Goal: Complete application form

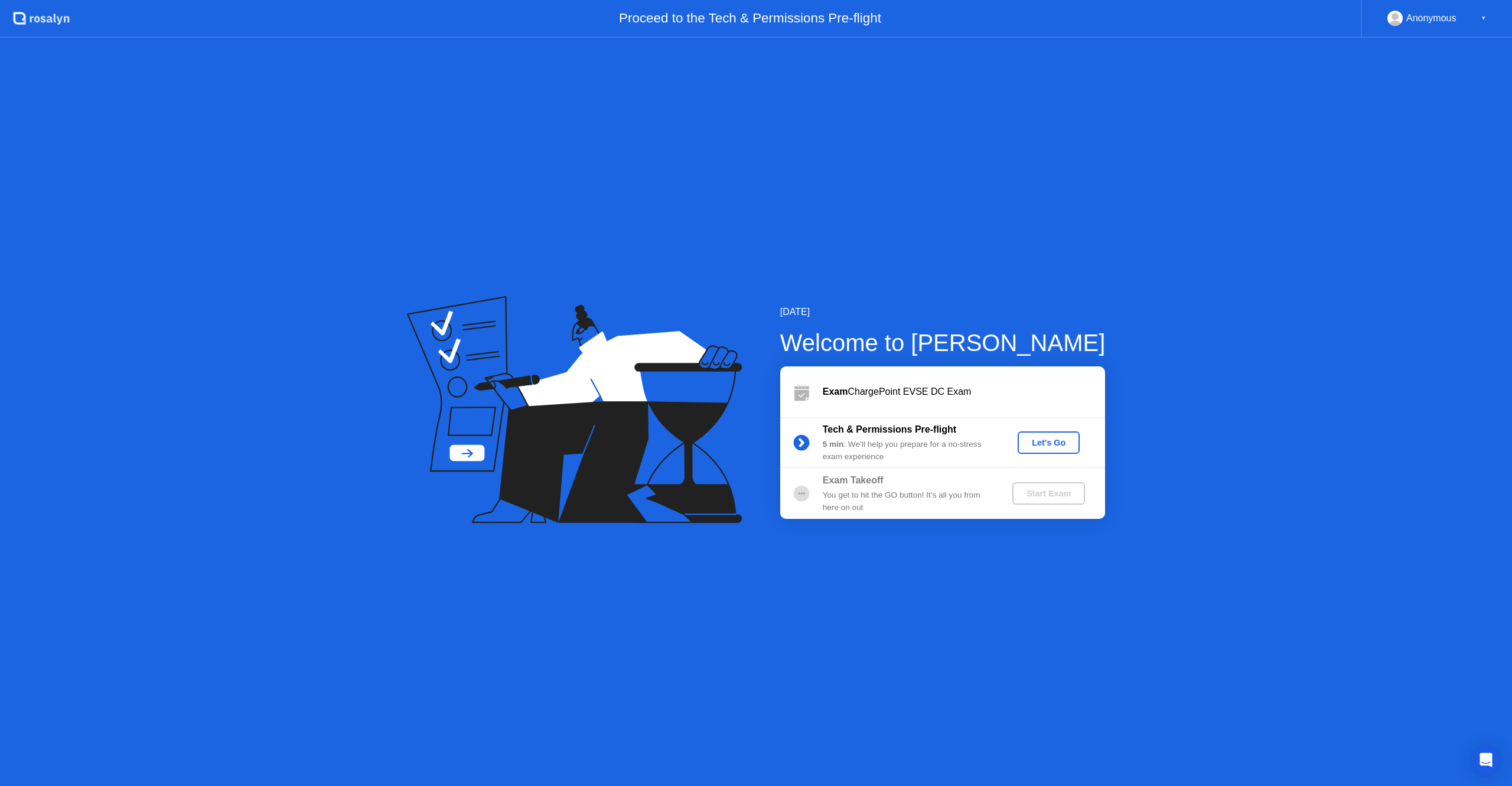
click at [1057, 446] on div "Let's Go" at bounding box center [1048, 443] width 53 height 10
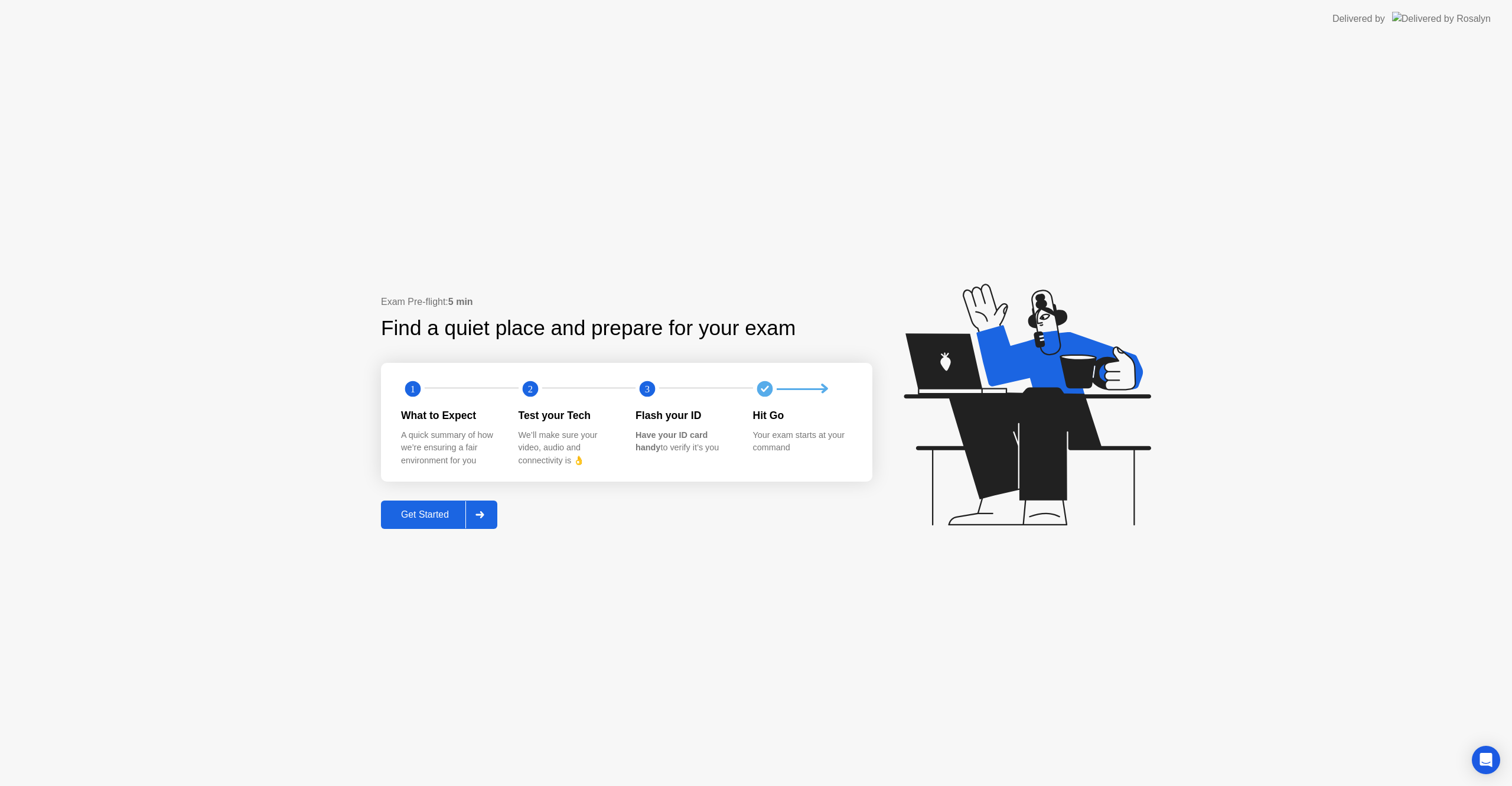
click at [437, 514] on div "Get Started" at bounding box center [425, 514] width 81 height 10
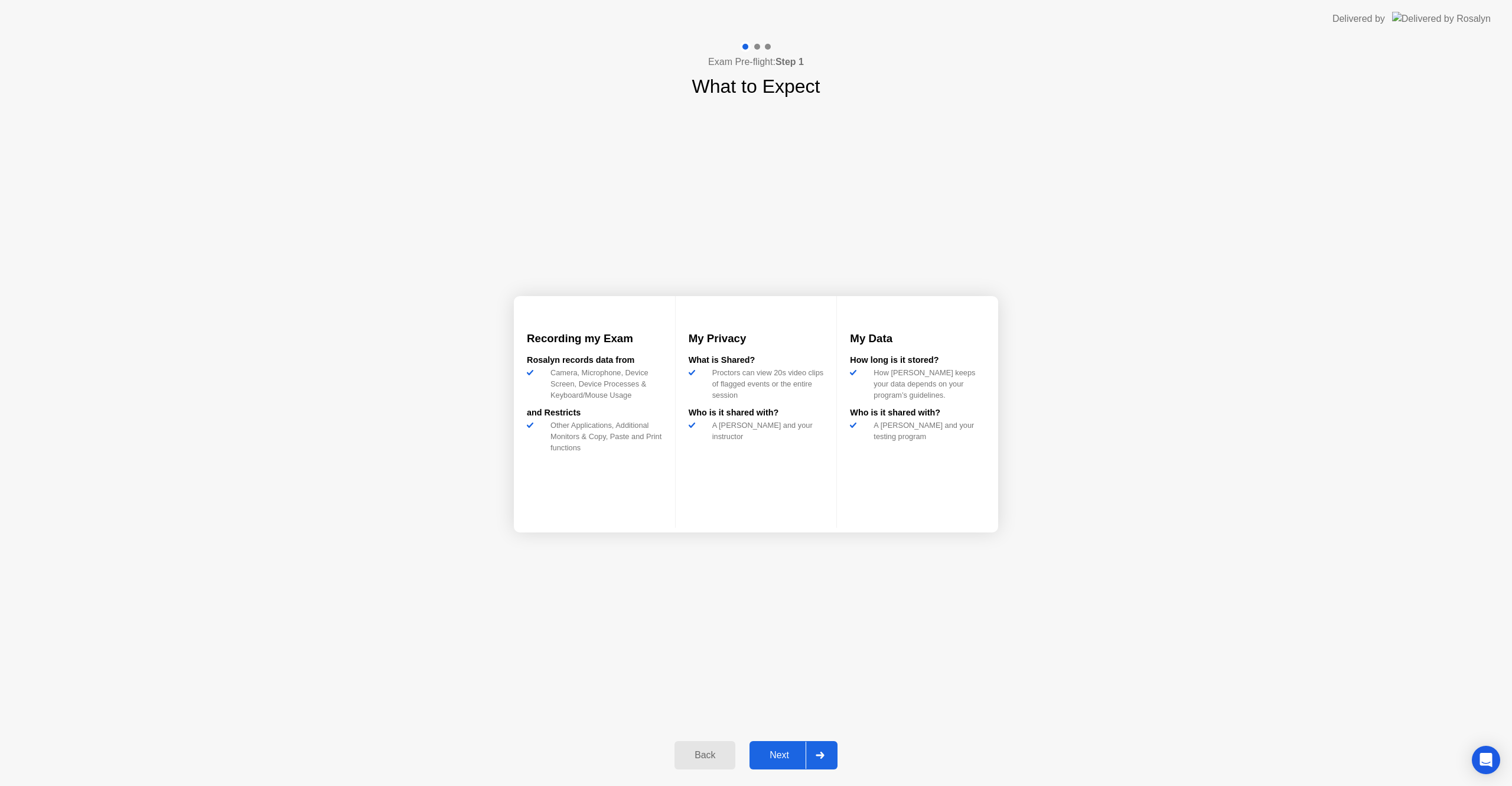
click at [792, 752] on div "Next" at bounding box center [779, 755] width 53 height 10
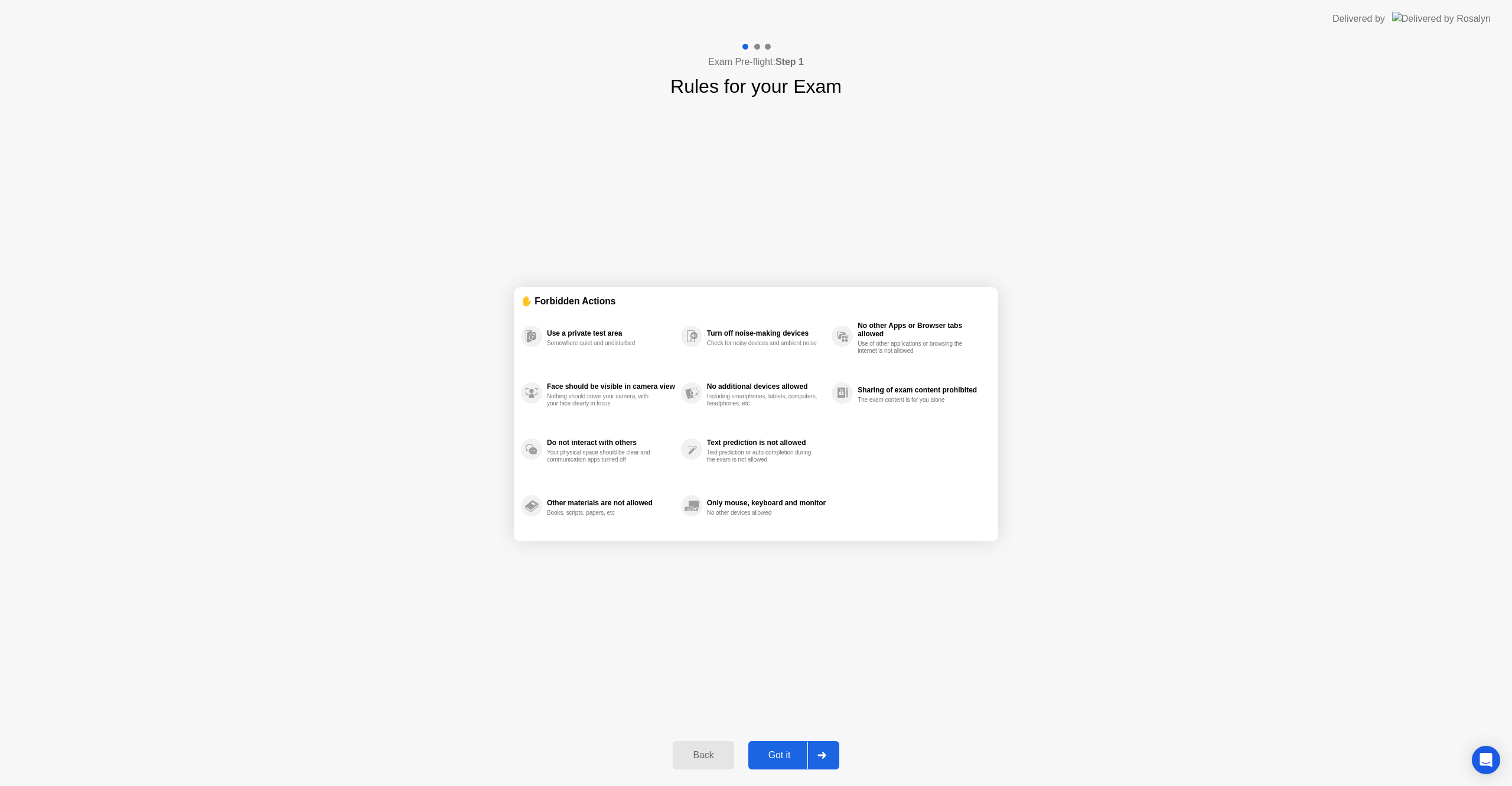
click at [792, 752] on div "Got it" at bounding box center [779, 755] width 55 height 10
select select "**********"
select select "*******"
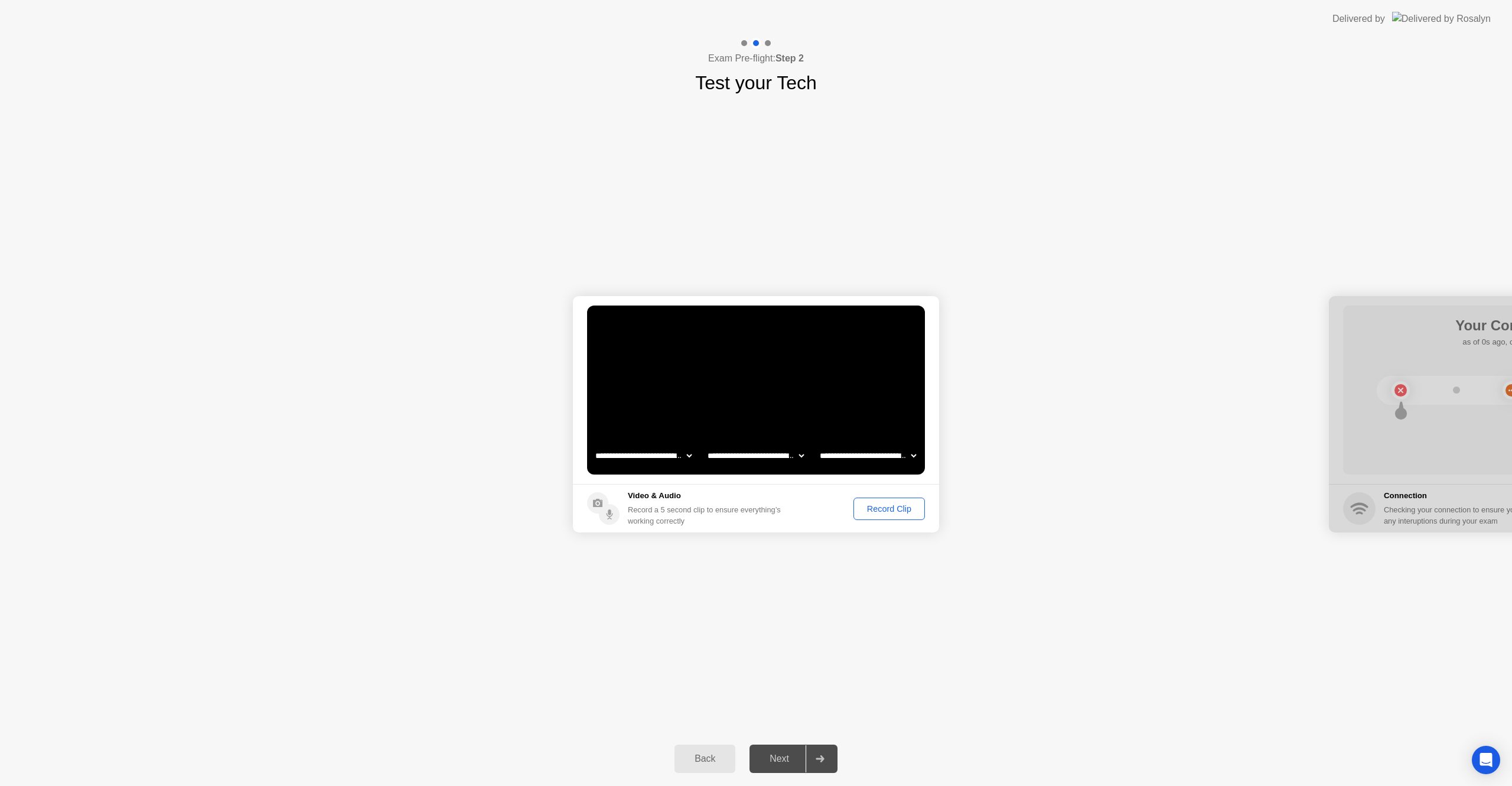
click at [780, 759] on div "Next" at bounding box center [779, 759] width 53 height 10
click at [1432, 401] on div at bounding box center [1512, 414] width 366 height 237
click at [894, 509] on div "Record Clip" at bounding box center [889, 508] width 63 height 10
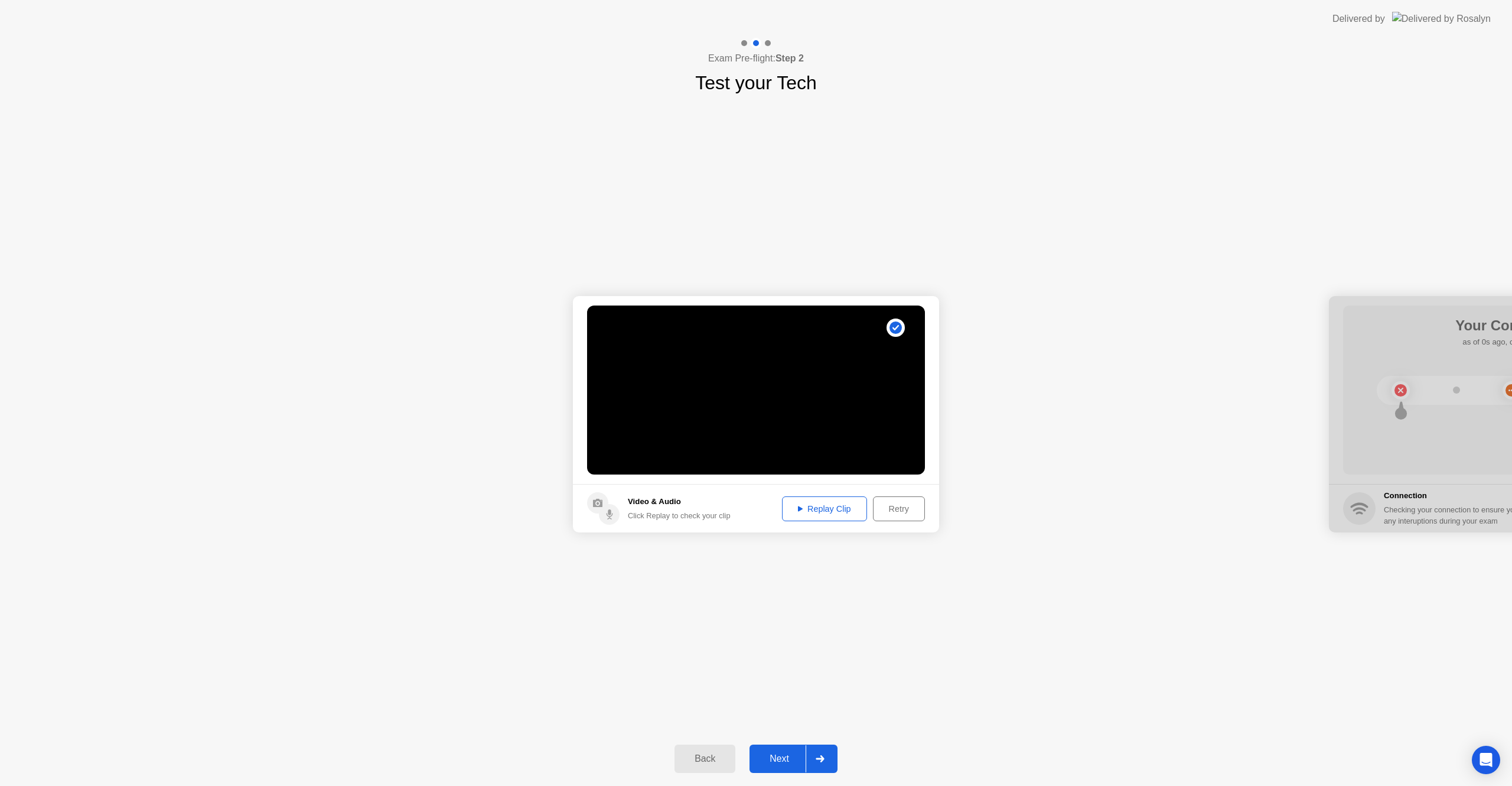
click at [770, 763] on div "Next" at bounding box center [779, 759] width 53 height 10
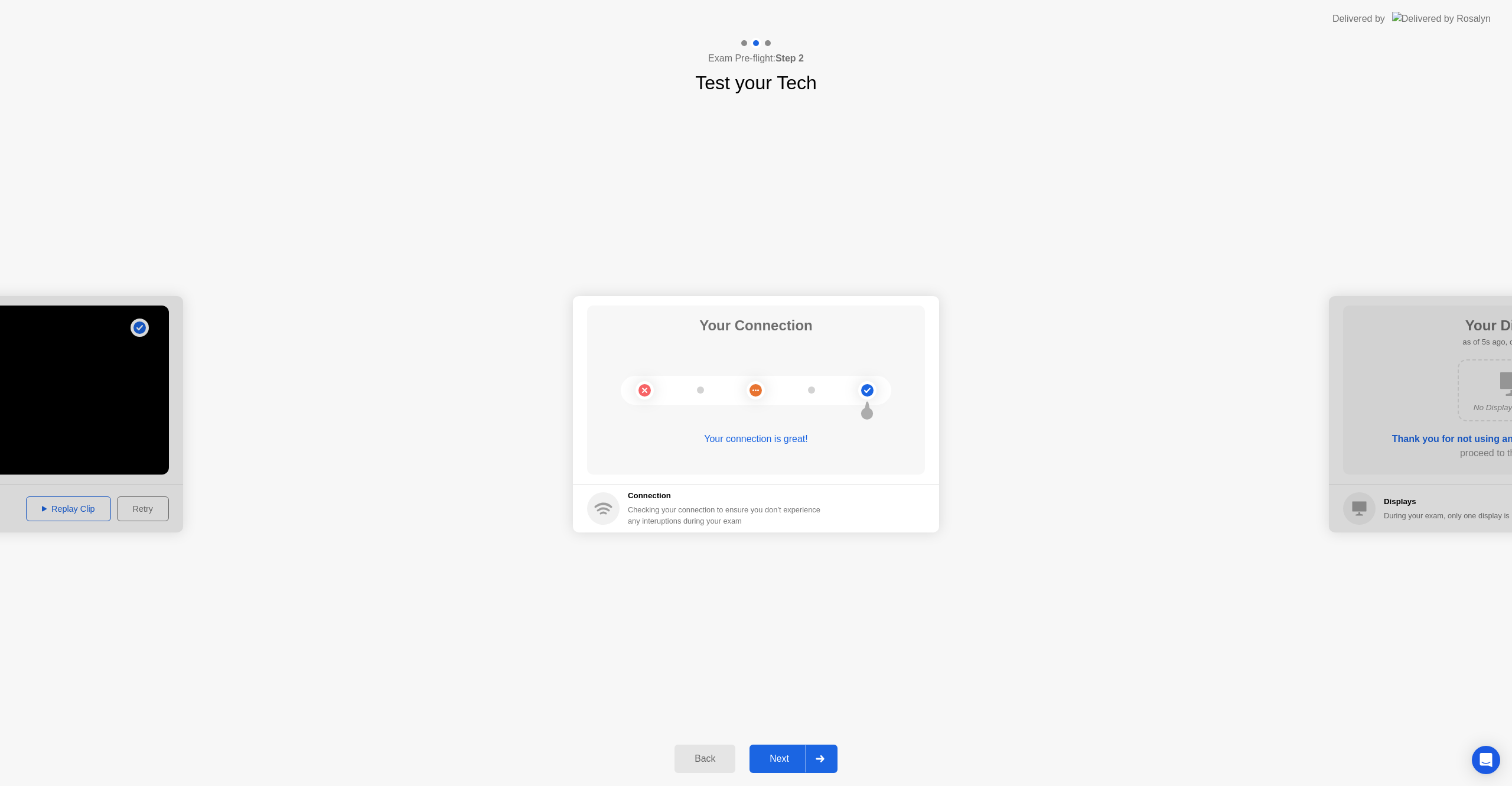
click at [770, 763] on div "Next" at bounding box center [779, 759] width 53 height 10
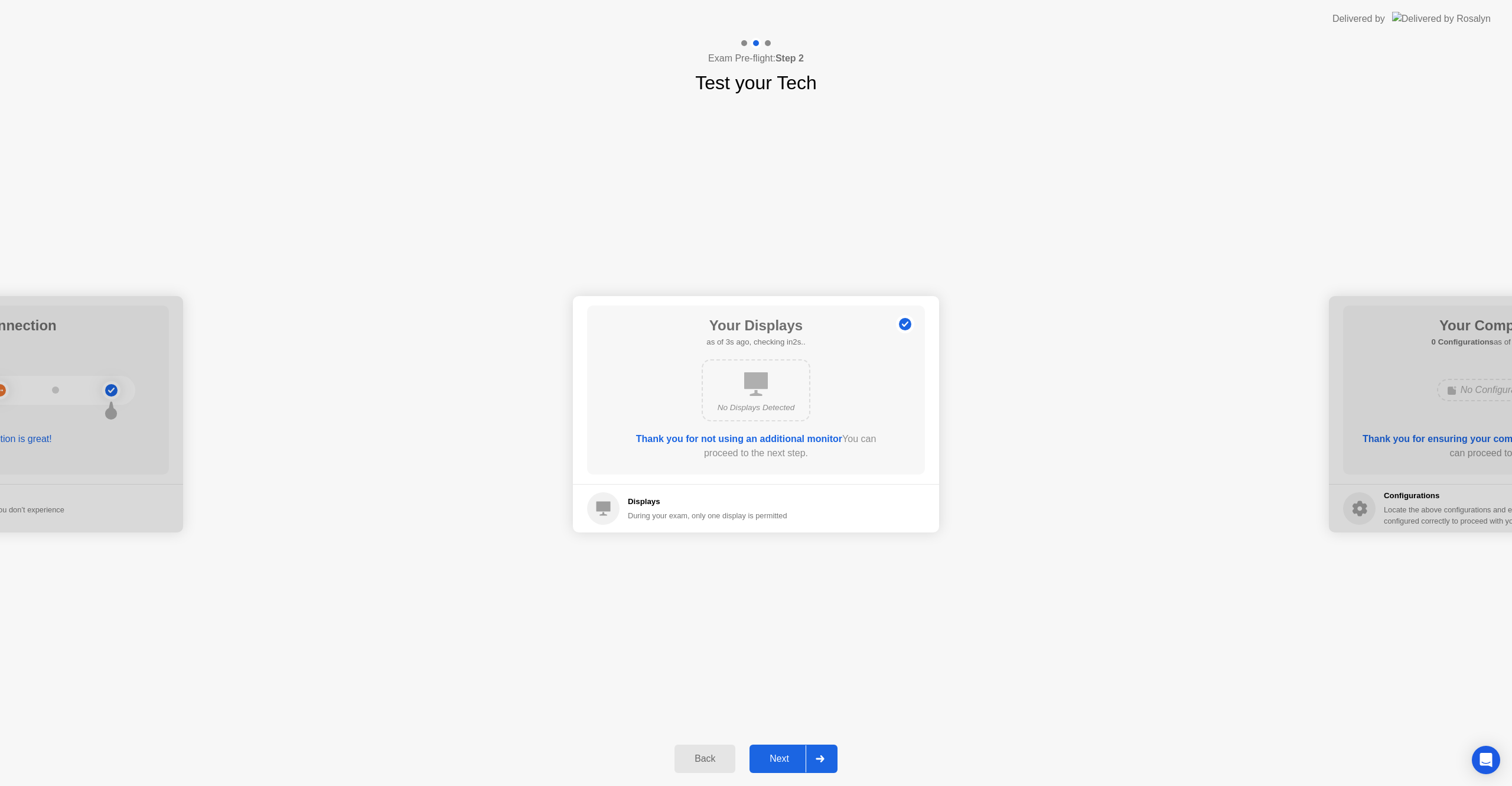
click at [780, 760] on div "Next" at bounding box center [779, 759] width 53 height 10
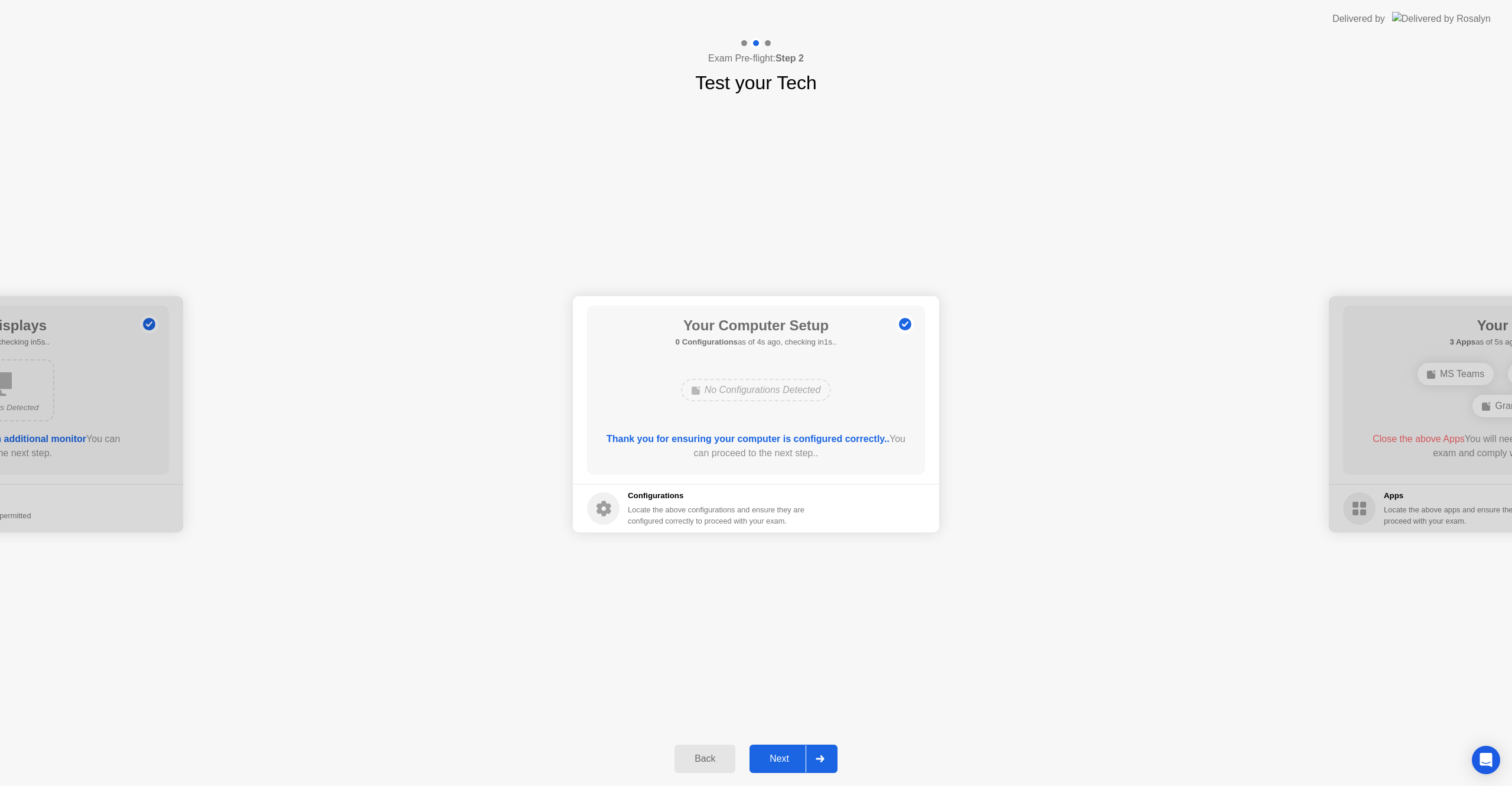
click at [780, 760] on div "Next" at bounding box center [779, 759] width 53 height 10
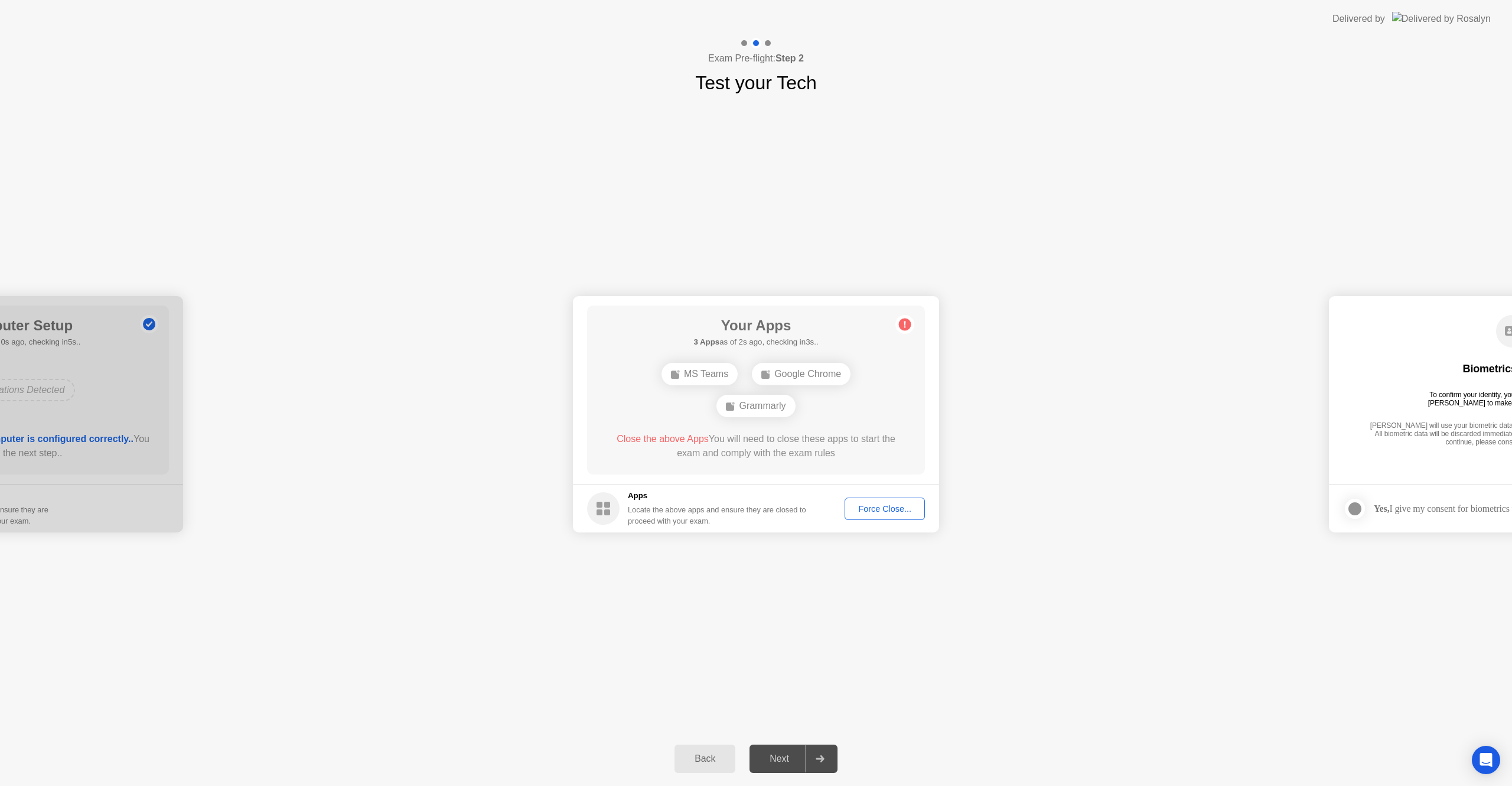
click at [877, 512] on div "Force Close..." at bounding box center [885, 508] width 72 height 10
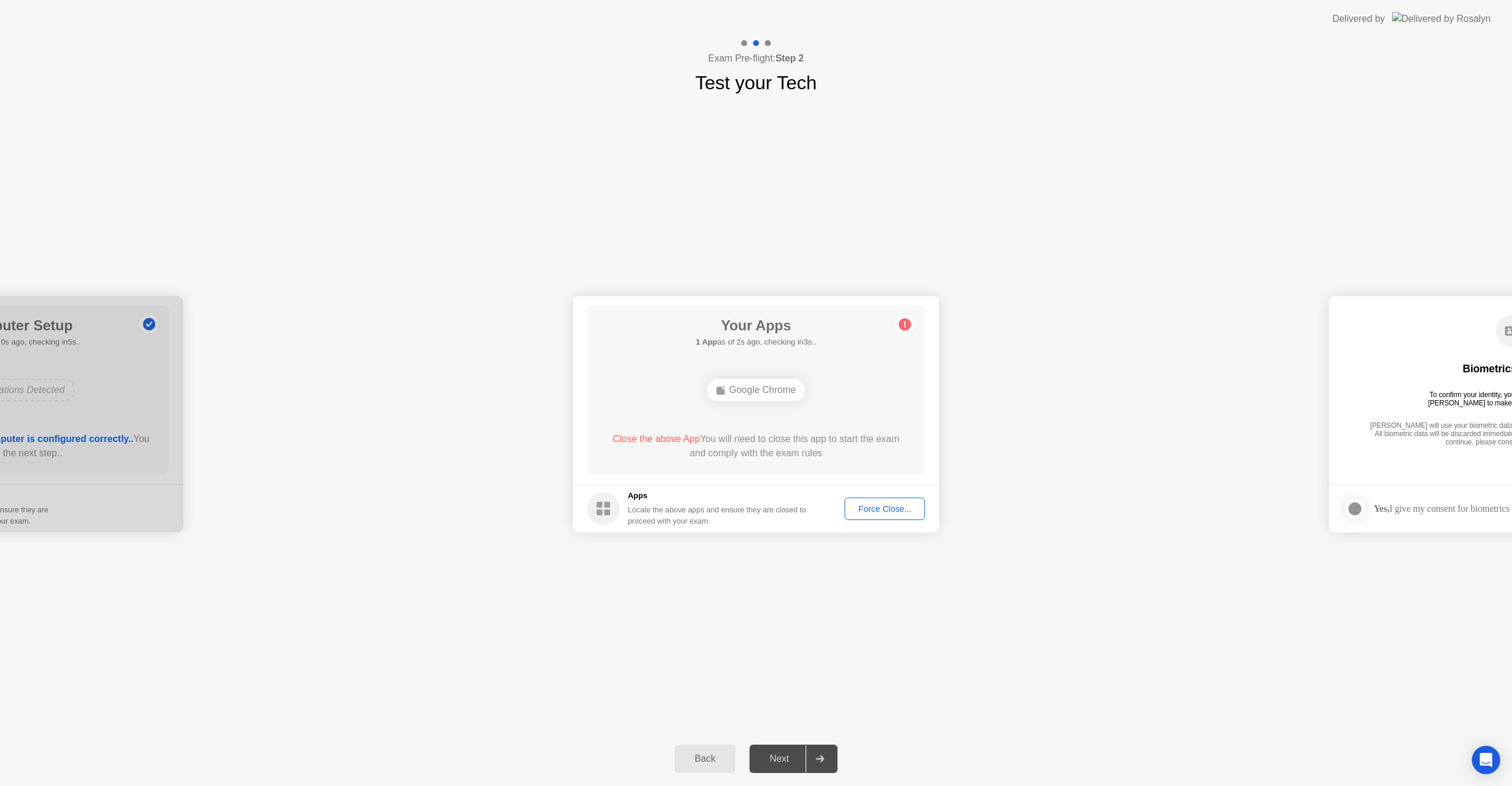
click at [885, 504] on div "Force Close..." at bounding box center [885, 508] width 72 height 10
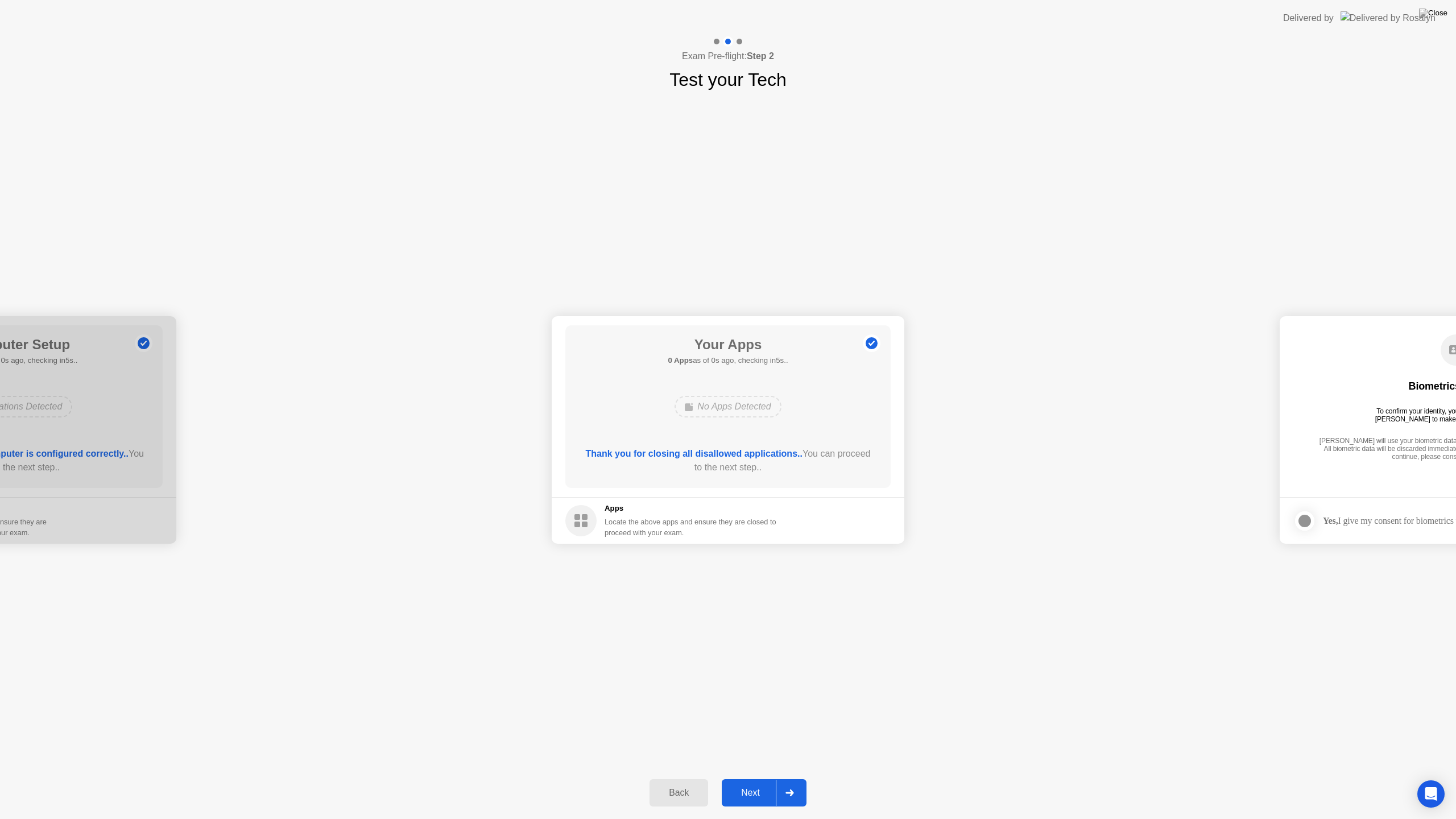
click at [758, 756] on div "Next" at bounding box center [750, 793] width 51 height 10
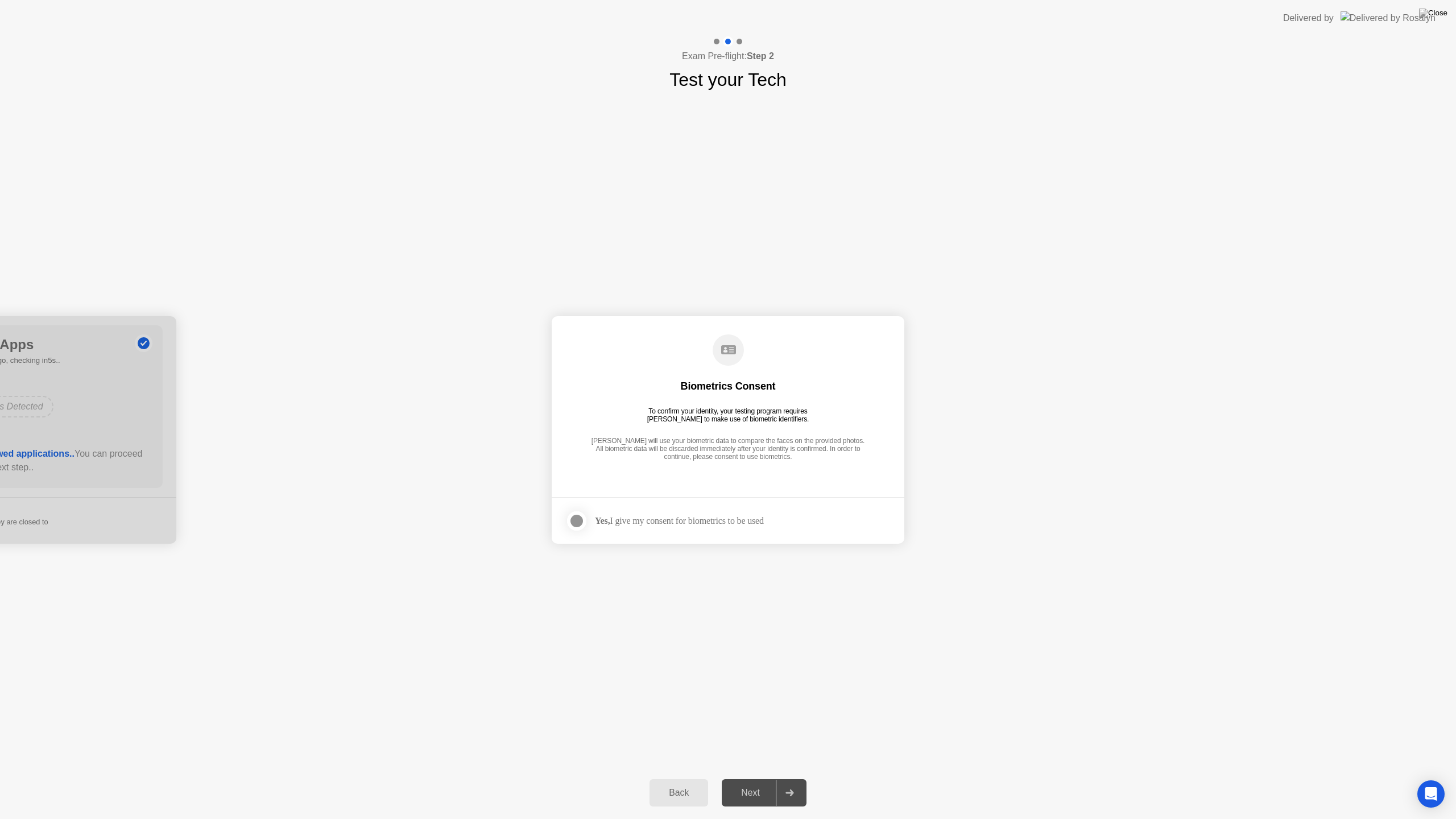
click at [580, 517] on div at bounding box center [577, 522] width 14 height 14
click at [753, 756] on div "Next" at bounding box center [750, 793] width 51 height 10
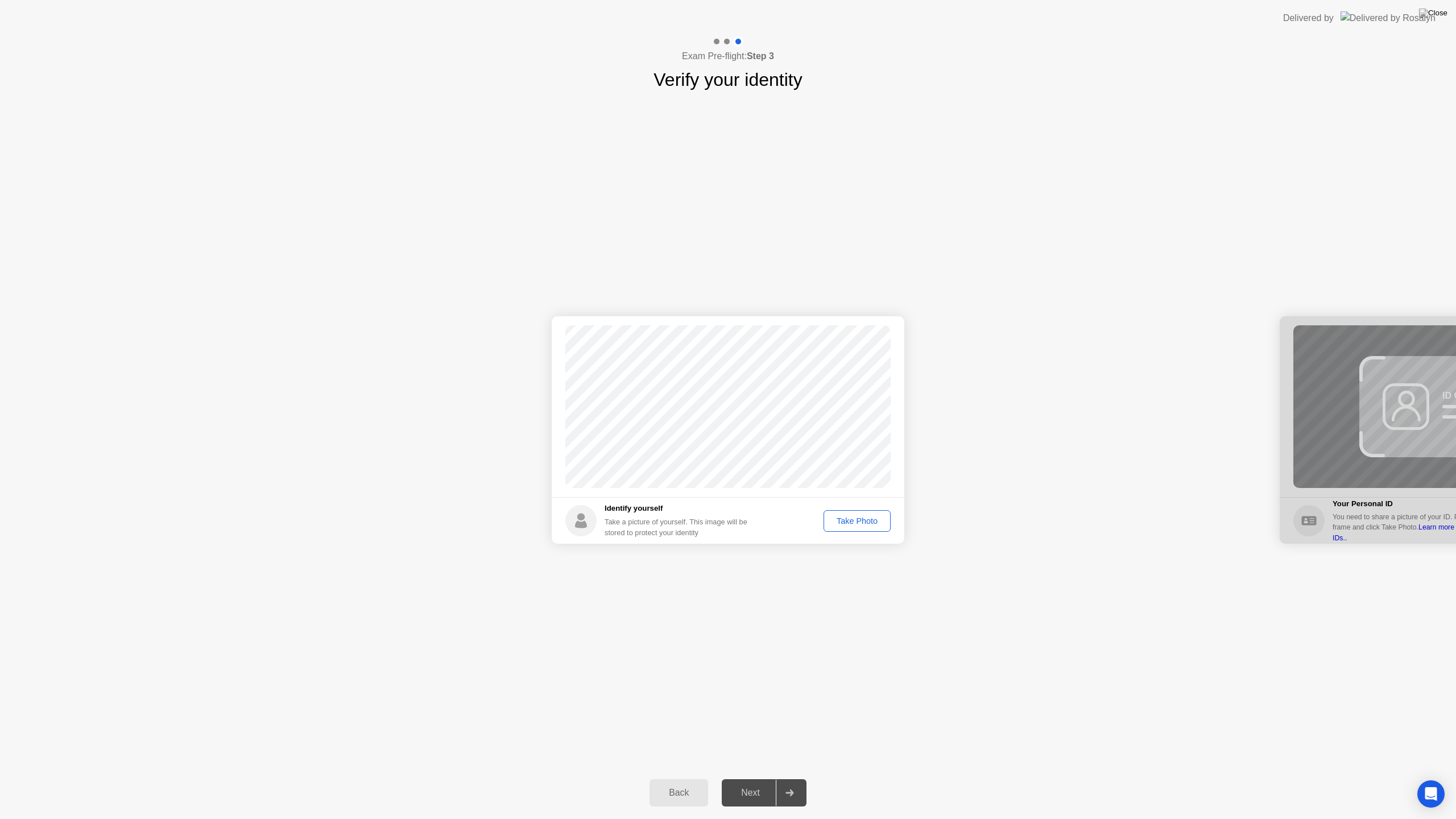
click at [863, 518] on div "Take Photo" at bounding box center [857, 521] width 59 height 9
click at [738, 756] on div "Next" at bounding box center [750, 793] width 51 height 10
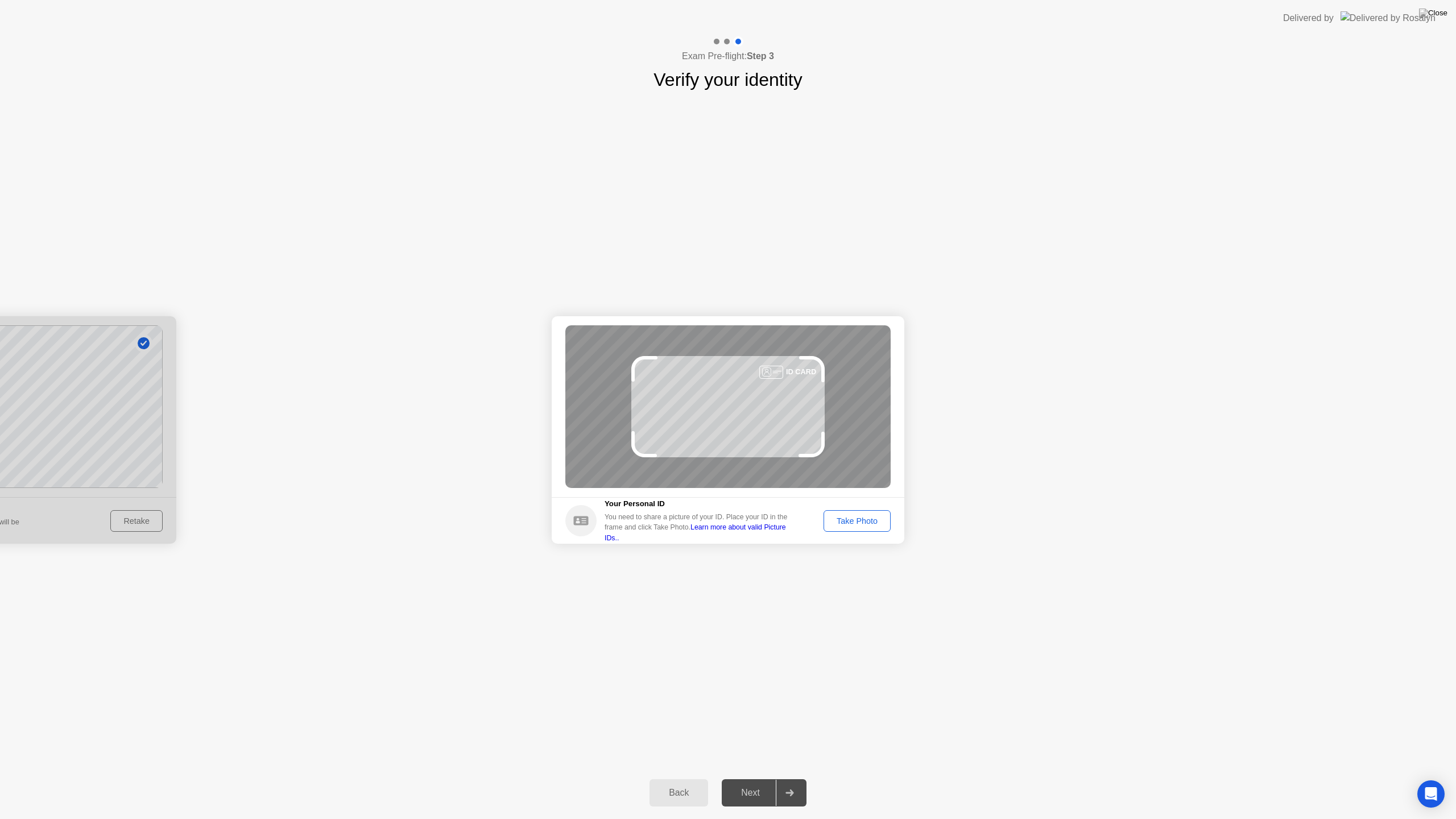
click at [861, 526] on div "Take Photo" at bounding box center [857, 521] width 59 height 9
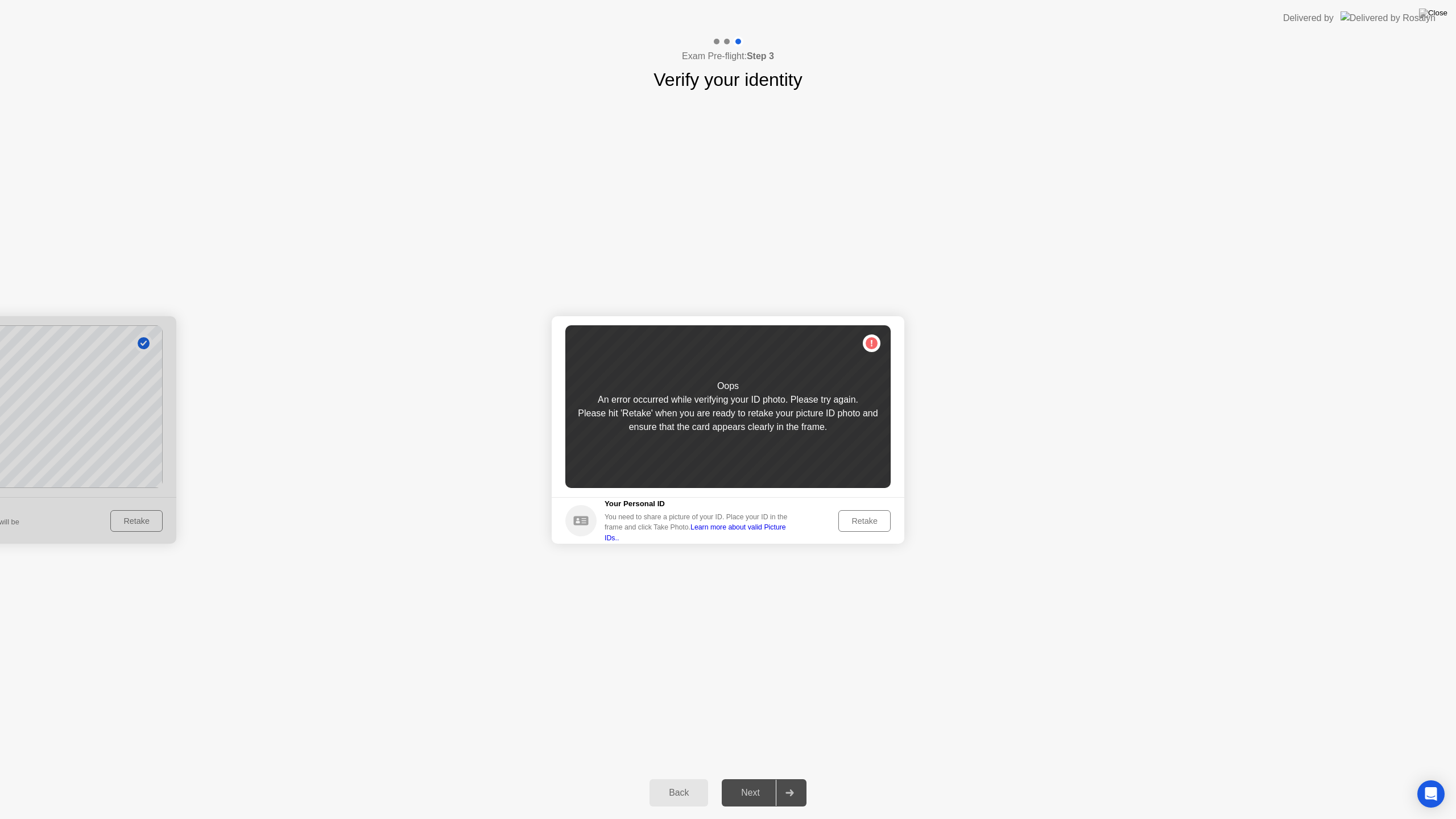
click at [860, 518] on div "Retake" at bounding box center [864, 521] width 45 height 9
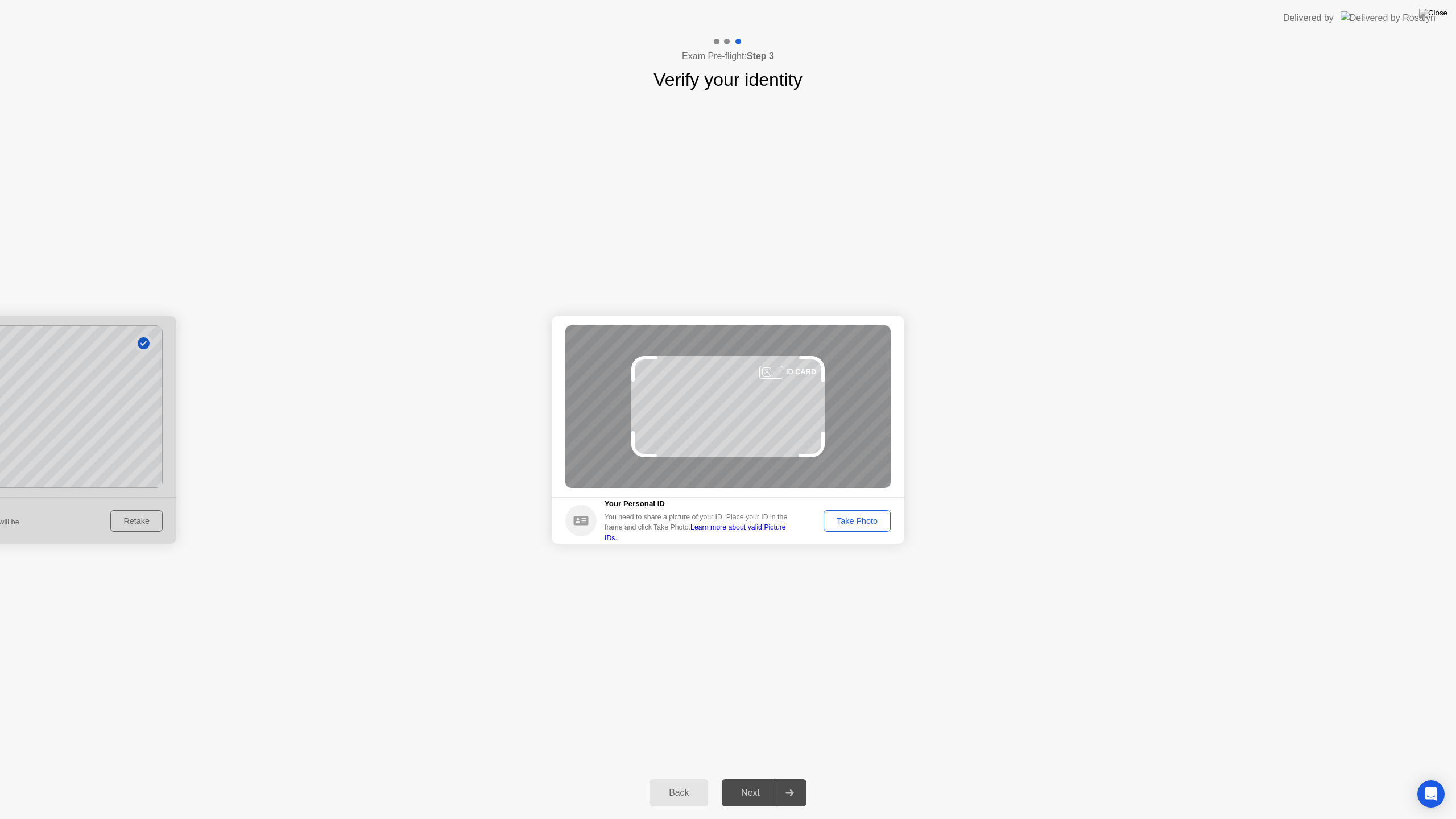
click at [860, 518] on div "Take Photo" at bounding box center [857, 521] width 59 height 9
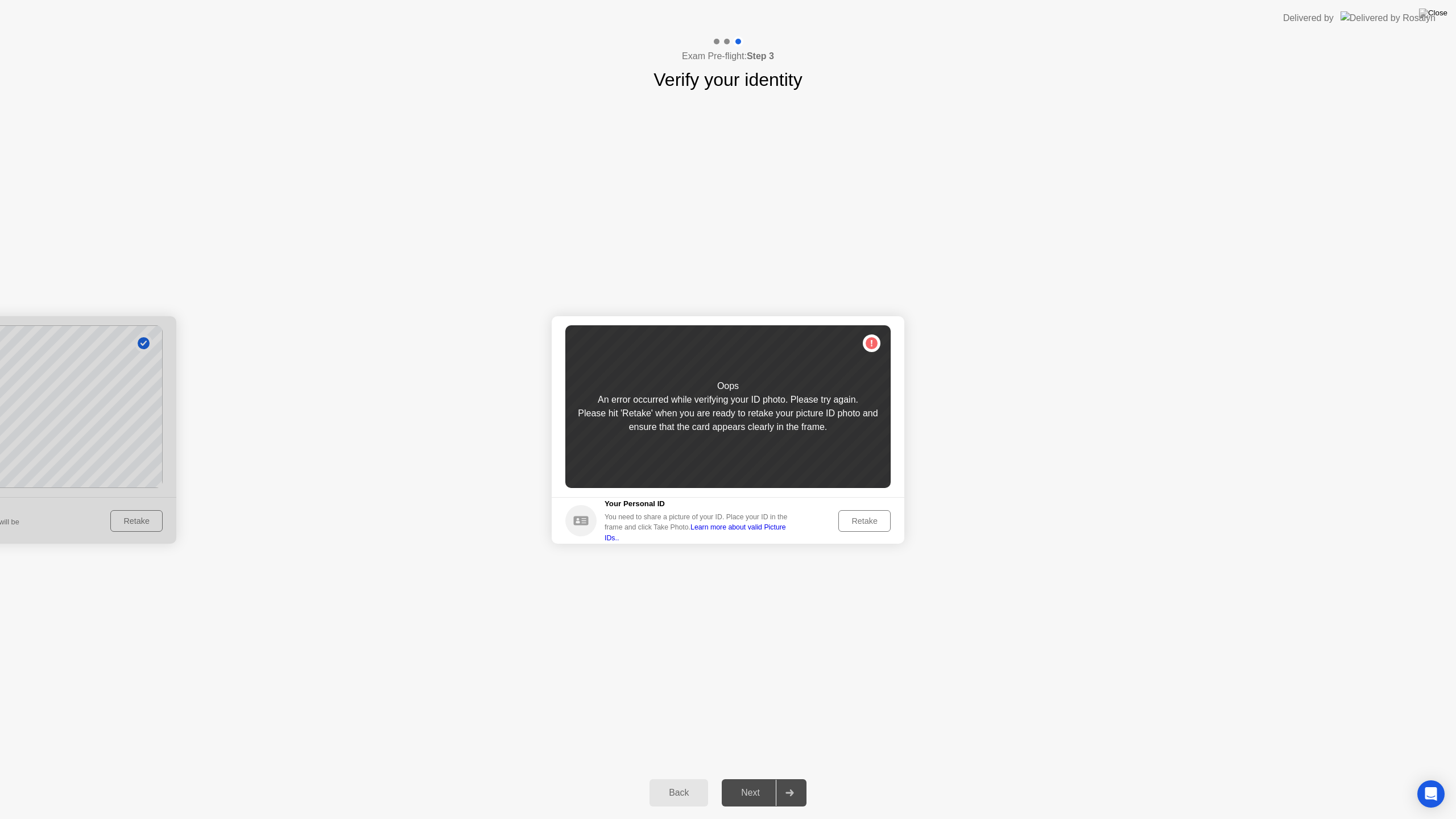
click at [860, 518] on div "Retake" at bounding box center [864, 521] width 45 height 9
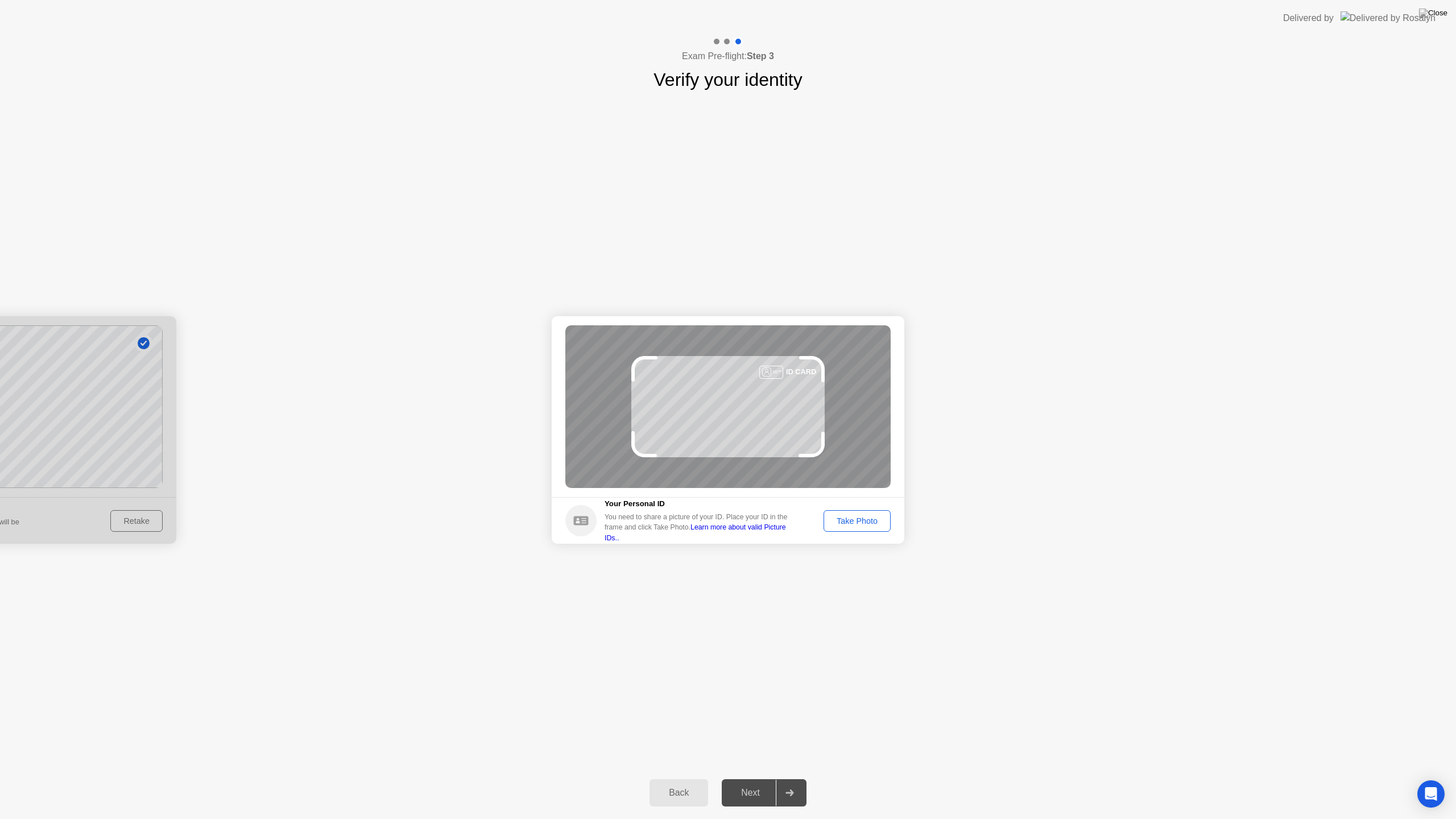
click at [860, 518] on div "Take Photo" at bounding box center [857, 521] width 59 height 9
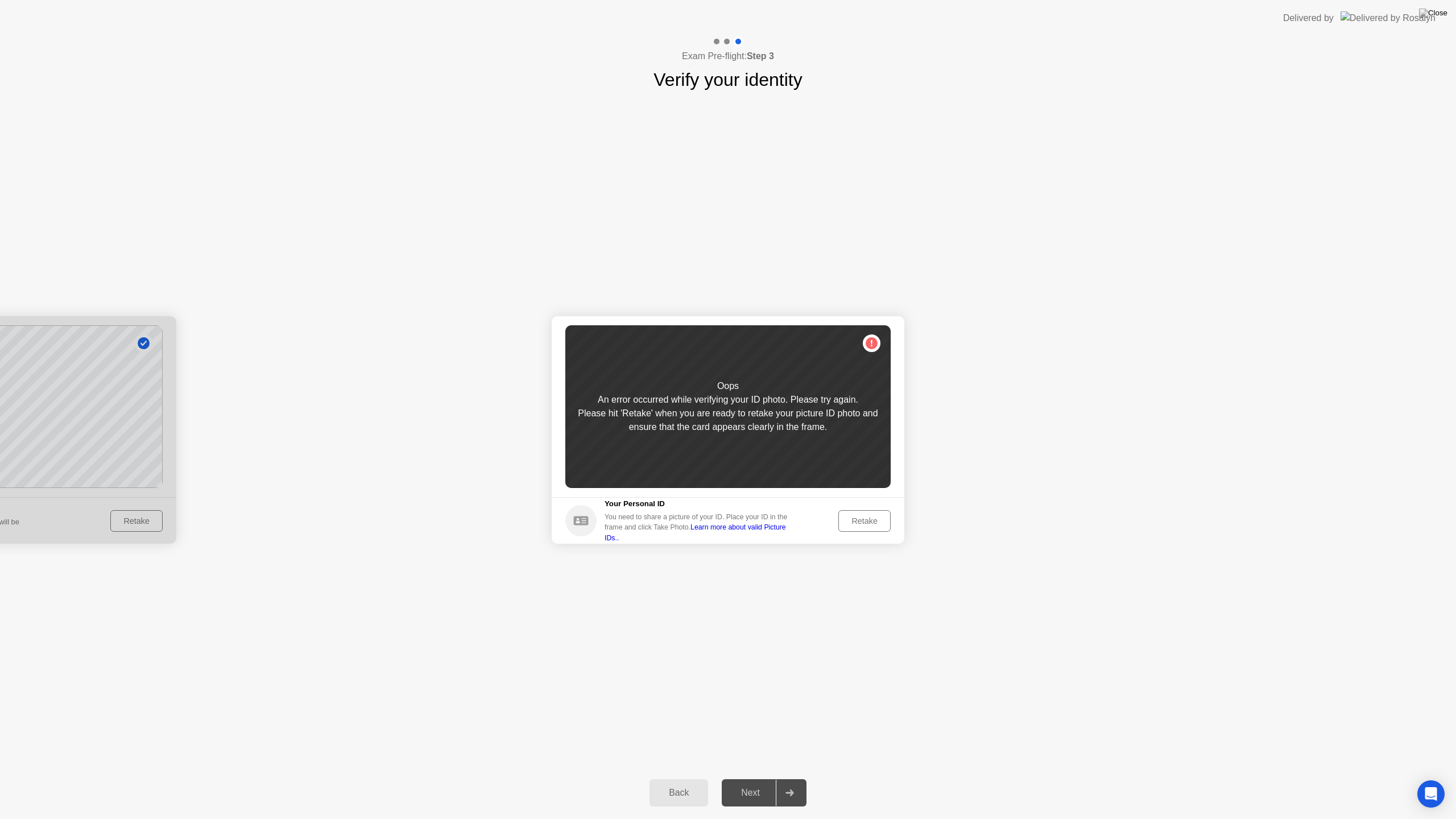
click at [860, 518] on div "Retake" at bounding box center [864, 521] width 45 height 9
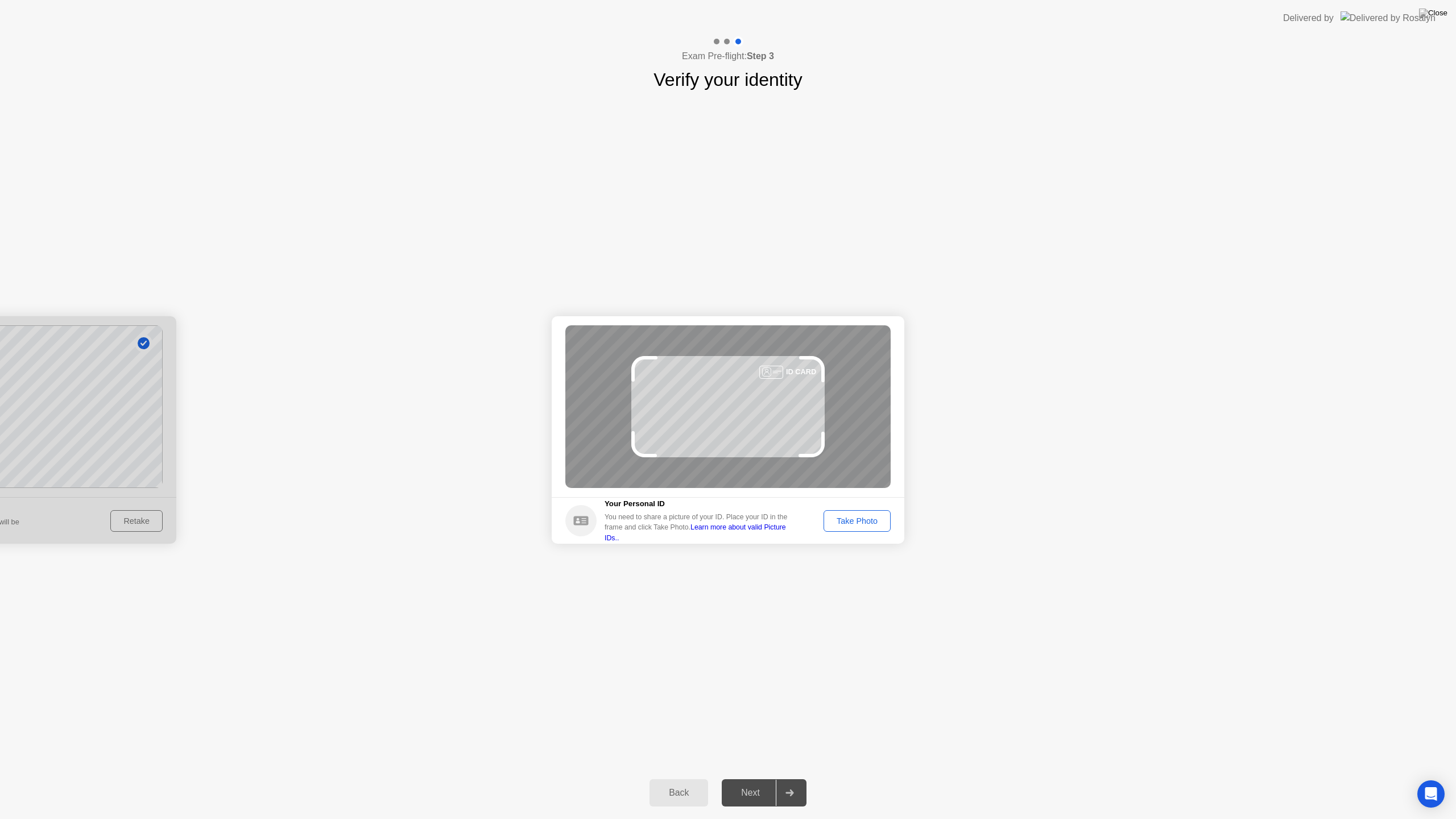
click at [860, 518] on div "Take Photo" at bounding box center [857, 521] width 59 height 9
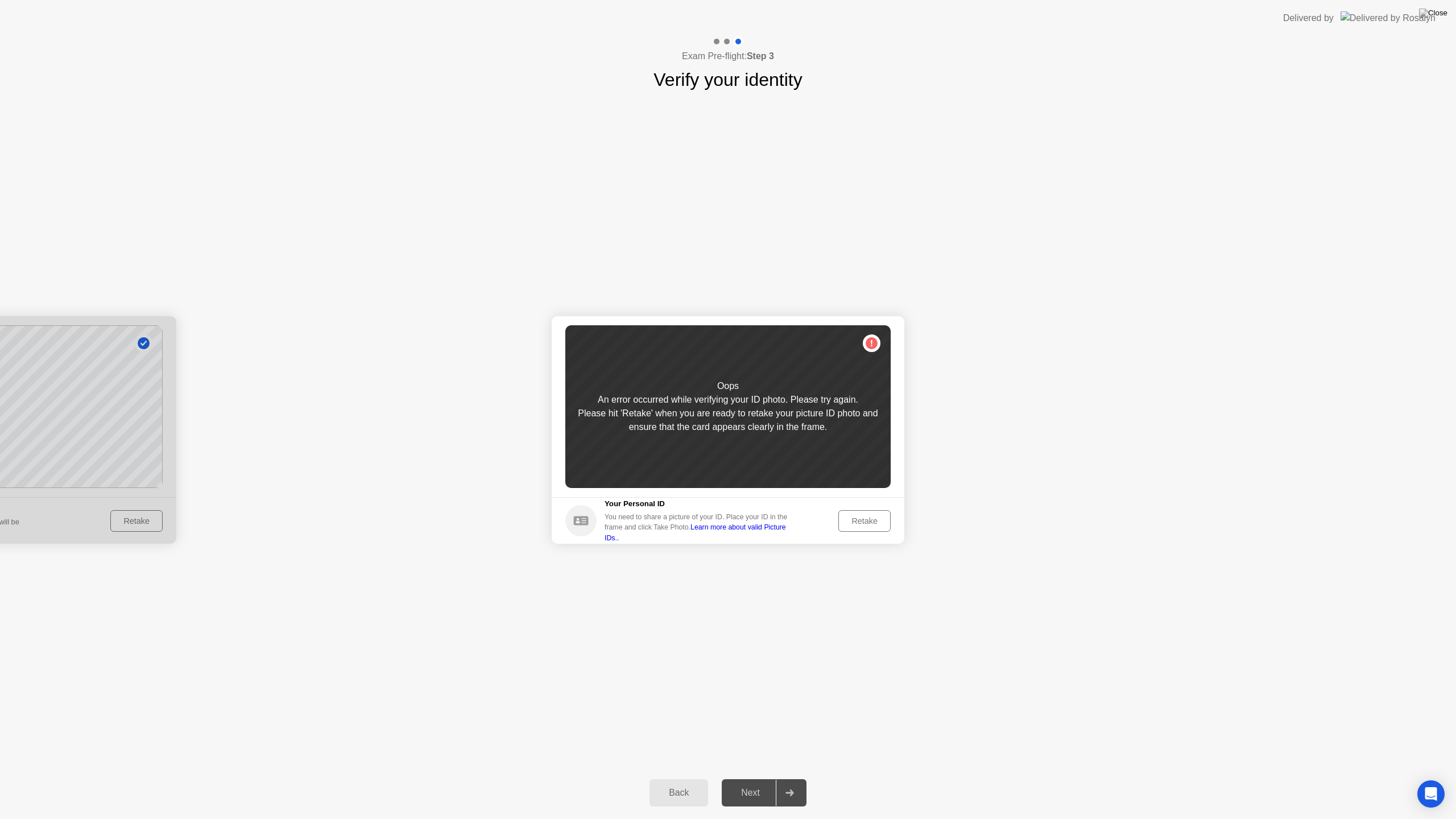
click at [860, 518] on div "Retake" at bounding box center [864, 521] width 45 height 9
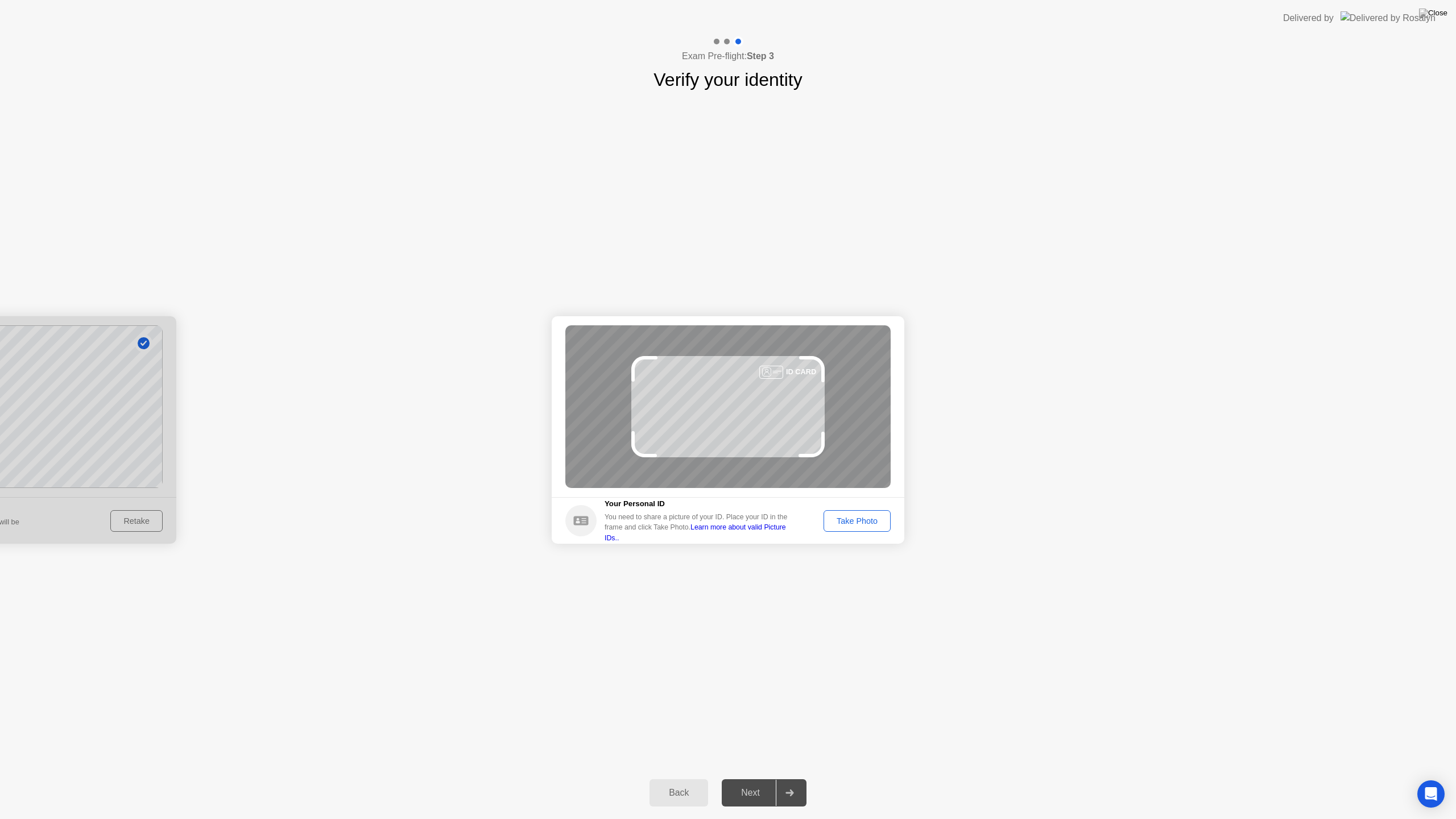
click at [860, 518] on div "Take Photo" at bounding box center [857, 521] width 59 height 9
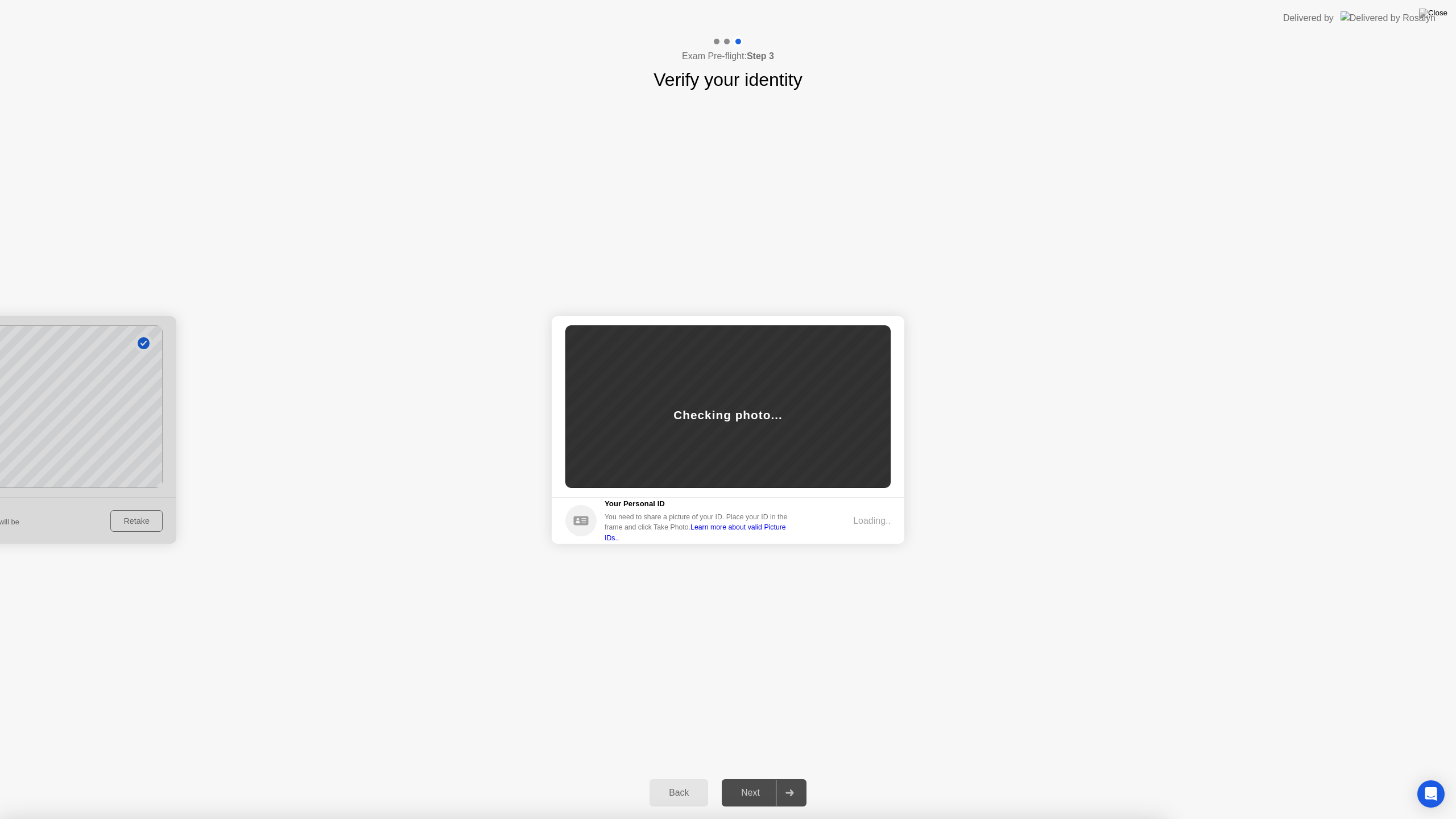
click at [1406, 756] on div at bounding box center [728, 819] width 1456 height 0
